Goal: Information Seeking & Learning: Learn about a topic

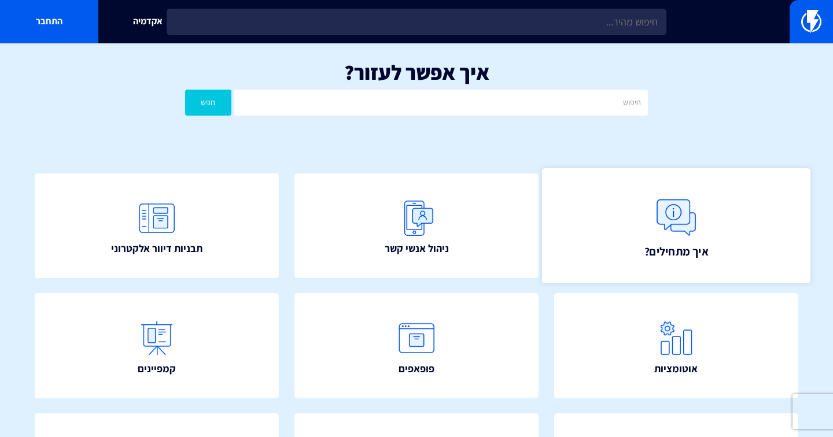
click at [649, 238] on link "איך מתחילים?" at bounding box center [676, 225] width 269 height 115
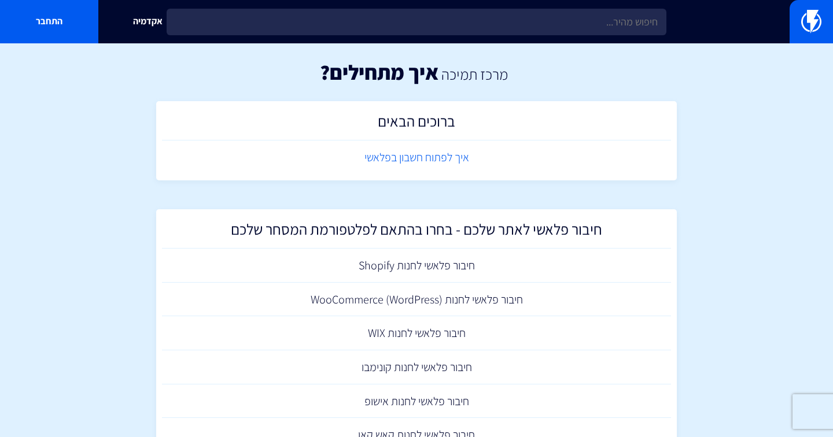
click at [432, 154] on link "איך לפתוח חשבון בפלאשי" at bounding box center [416, 158] width 509 height 34
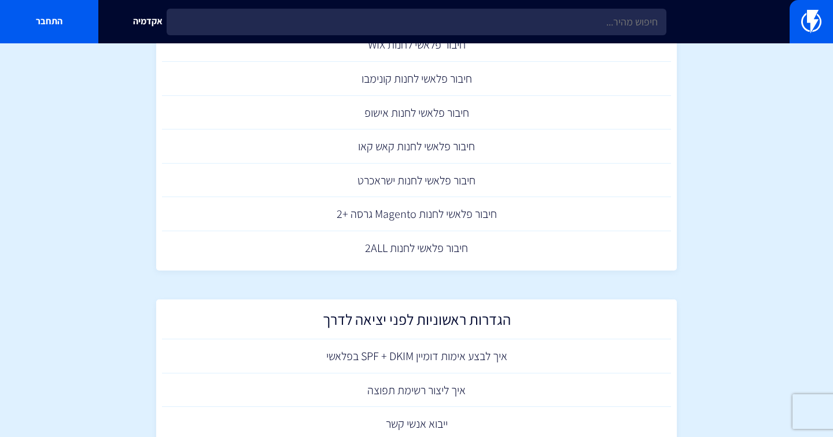
scroll to position [397, 0]
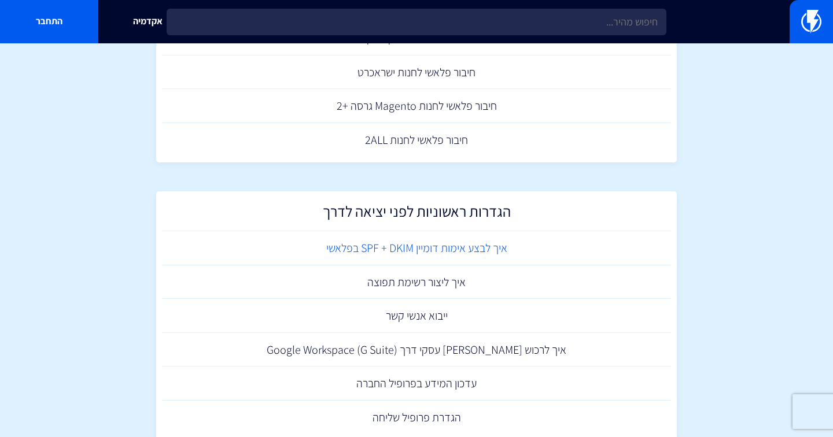
click at [403, 241] on link "איך לבצע אימות דומיין SPF + DKIM בפלאשי" at bounding box center [416, 248] width 509 height 34
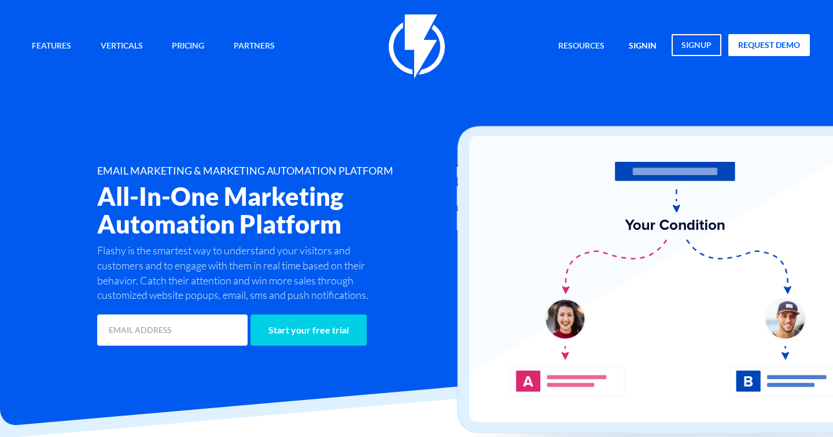
click at [634, 42] on link "signin" at bounding box center [642, 46] width 45 height 25
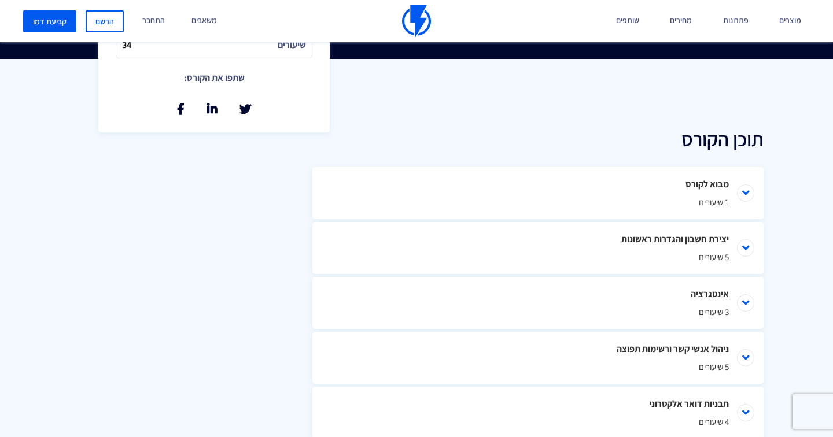
scroll to position [464, 0]
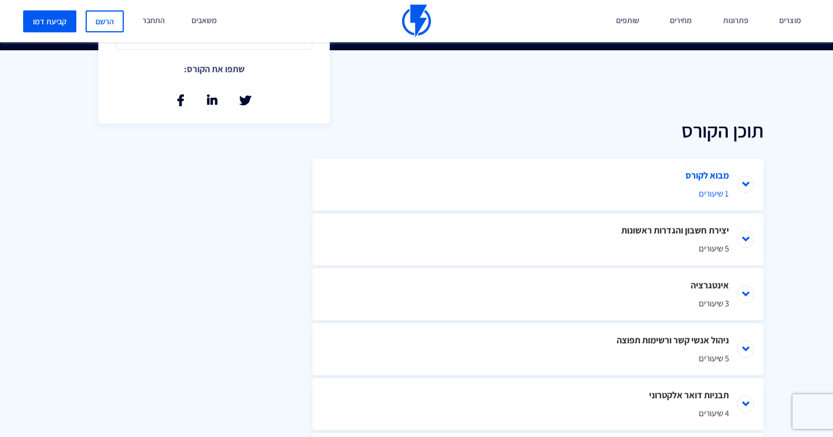
click at [585, 180] on li "מבוא לקורס 1 שיעורים" at bounding box center [537, 185] width 451 height 52
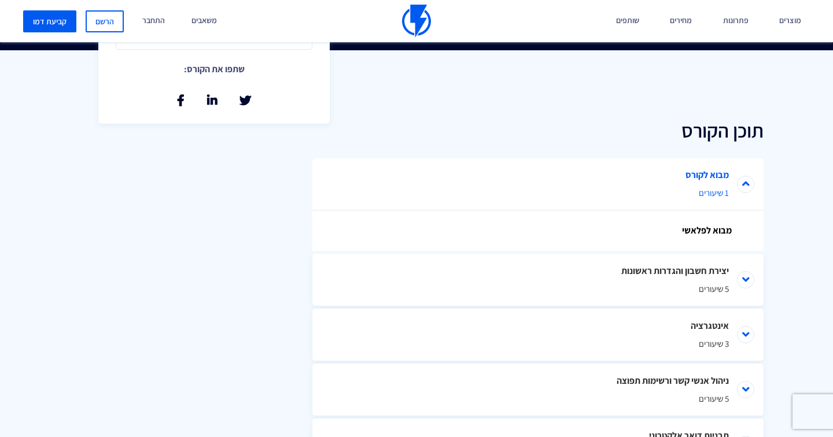
click at [585, 179] on li "מבוא לקורס 1 שיעורים" at bounding box center [537, 185] width 451 height 52
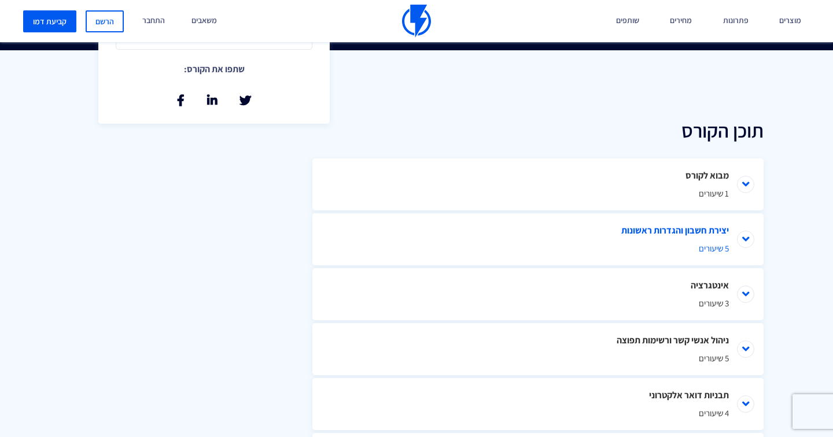
drag, startPoint x: 566, startPoint y: 266, endPoint x: 566, endPoint y: 257, distance: 8.7
click at [566, 260] on ul "מבוא לקורס 1 שיעורים מבוא לפלאשי יצירת חשבון והגדרות ראשונות 5 שיעורים" at bounding box center [537, 405] width 451 height 492
click at [566, 256] on li "יצירת חשבון והגדרות ראשונות 5 שיעורים" at bounding box center [537, 239] width 451 height 52
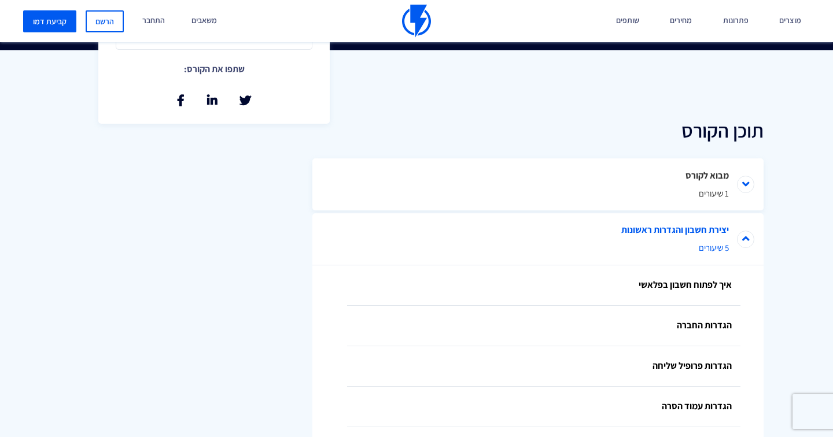
click at [551, 235] on li "יצירת חשבון והגדרות ראשונות 5 שיעורים" at bounding box center [537, 239] width 451 height 52
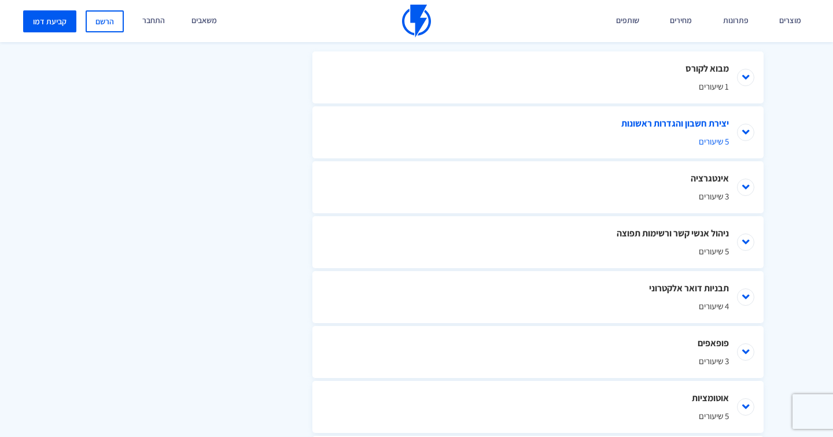
scroll to position [573, 0]
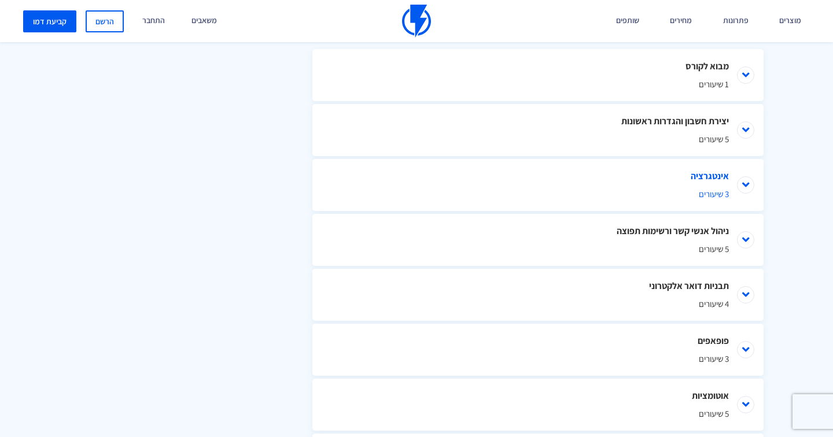
click at [529, 174] on li "אינטגרציה 3 שיעורים" at bounding box center [537, 185] width 451 height 52
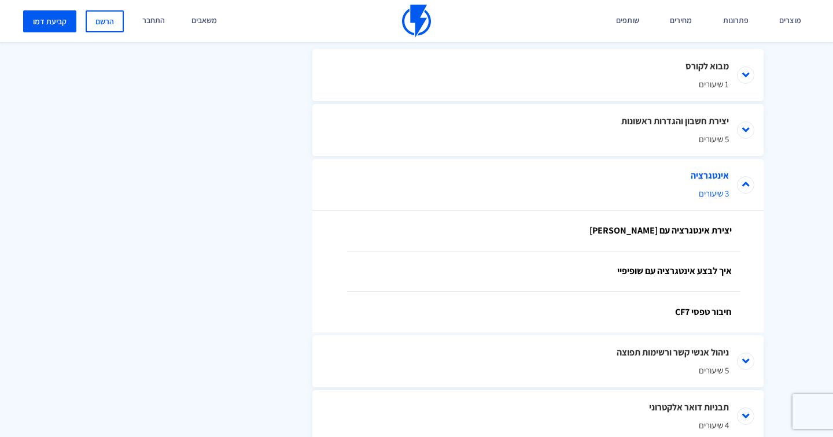
click at [529, 174] on li "אינטגרציה 3 שיעורים" at bounding box center [537, 185] width 451 height 52
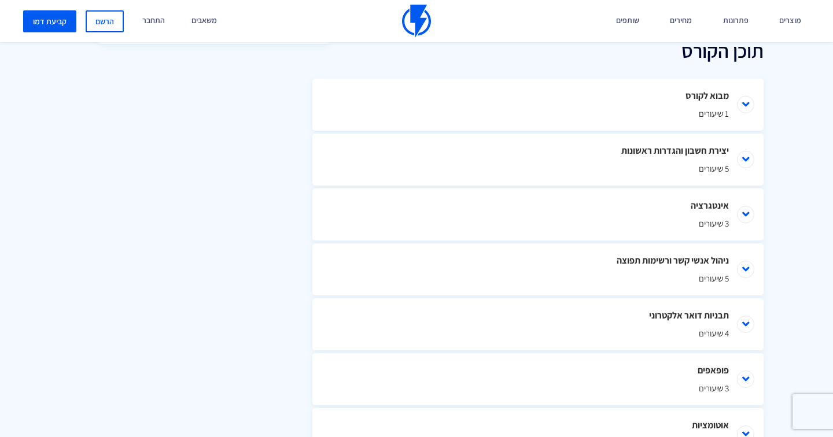
scroll to position [494, 0]
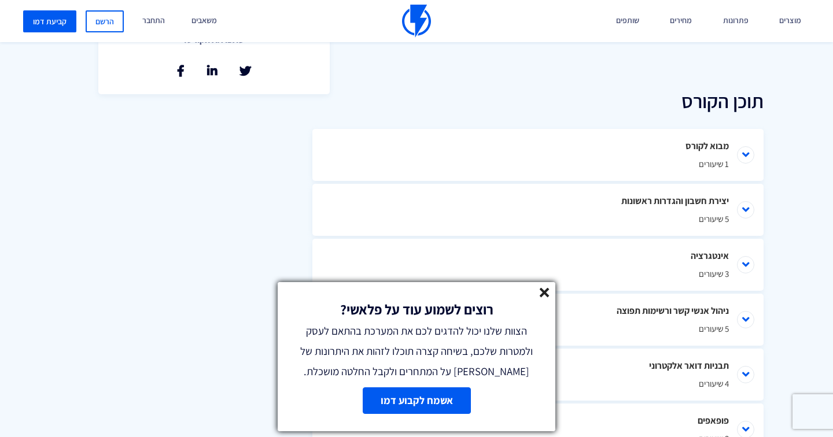
click at [540, 298] on link at bounding box center [545, 294] width 10 height 13
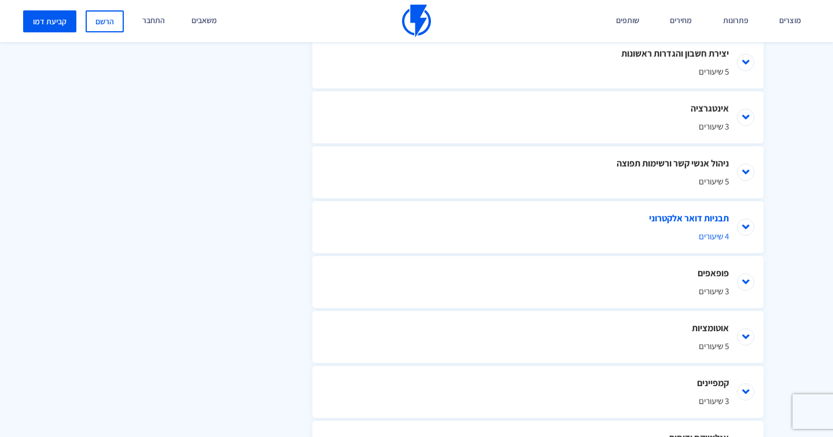
click at [743, 230] on li "תבניות דואר אלקטרוני 4 שיעורים" at bounding box center [537, 227] width 451 height 52
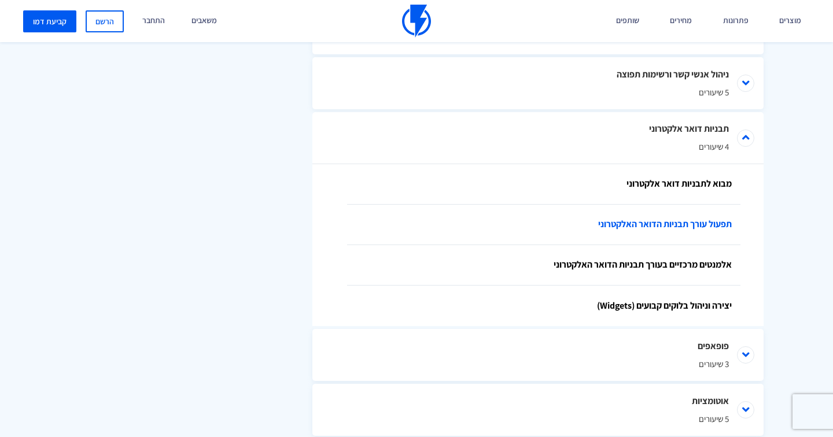
scroll to position [724, 0]
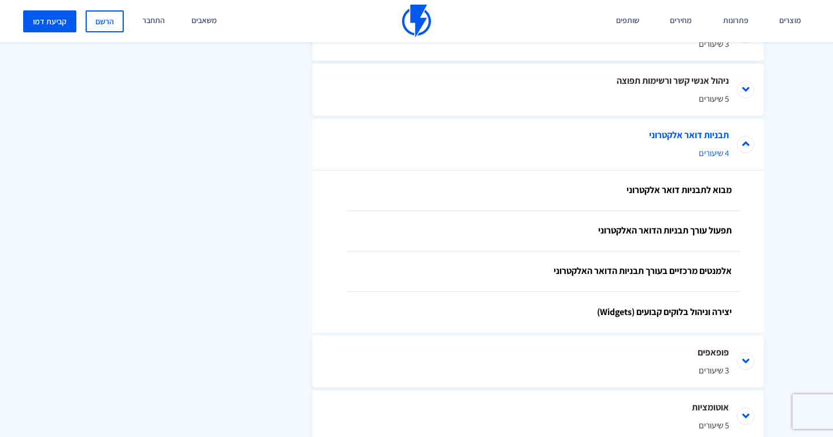
click at [746, 152] on li "תבניות דואר אלקטרוני 4 שיעורים" at bounding box center [537, 145] width 451 height 52
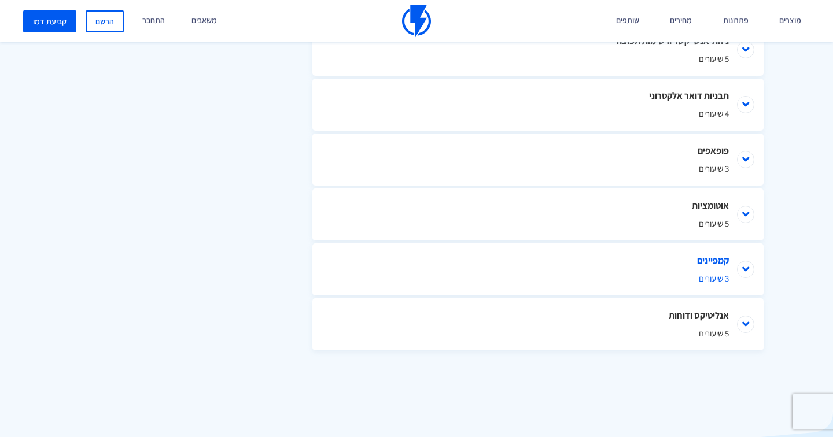
click at [745, 273] on li "קמפיינים 3 שיעורים" at bounding box center [537, 270] width 451 height 52
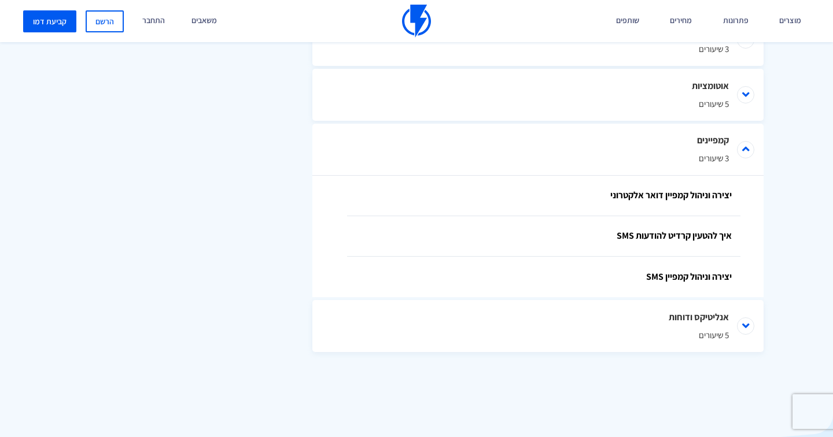
scroll to position [885, 0]
click at [743, 152] on li "קמפיינים 3 שיעורים" at bounding box center [537, 148] width 451 height 52
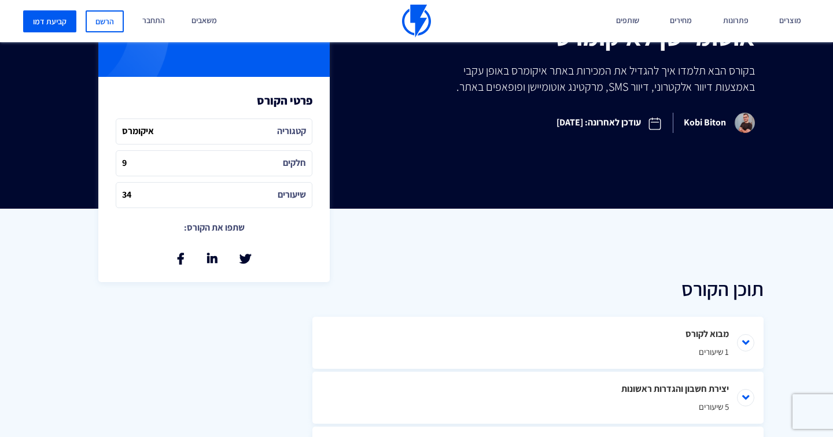
scroll to position [251, 0]
